Goal: Navigation & Orientation: Go to known website

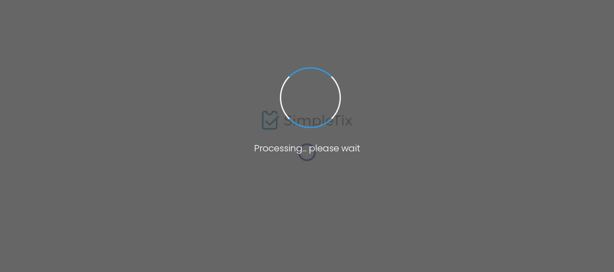
click at [400, 56] on span at bounding box center [307, 136] width 614 height 272
